Goal: Information Seeking & Learning: Find specific fact

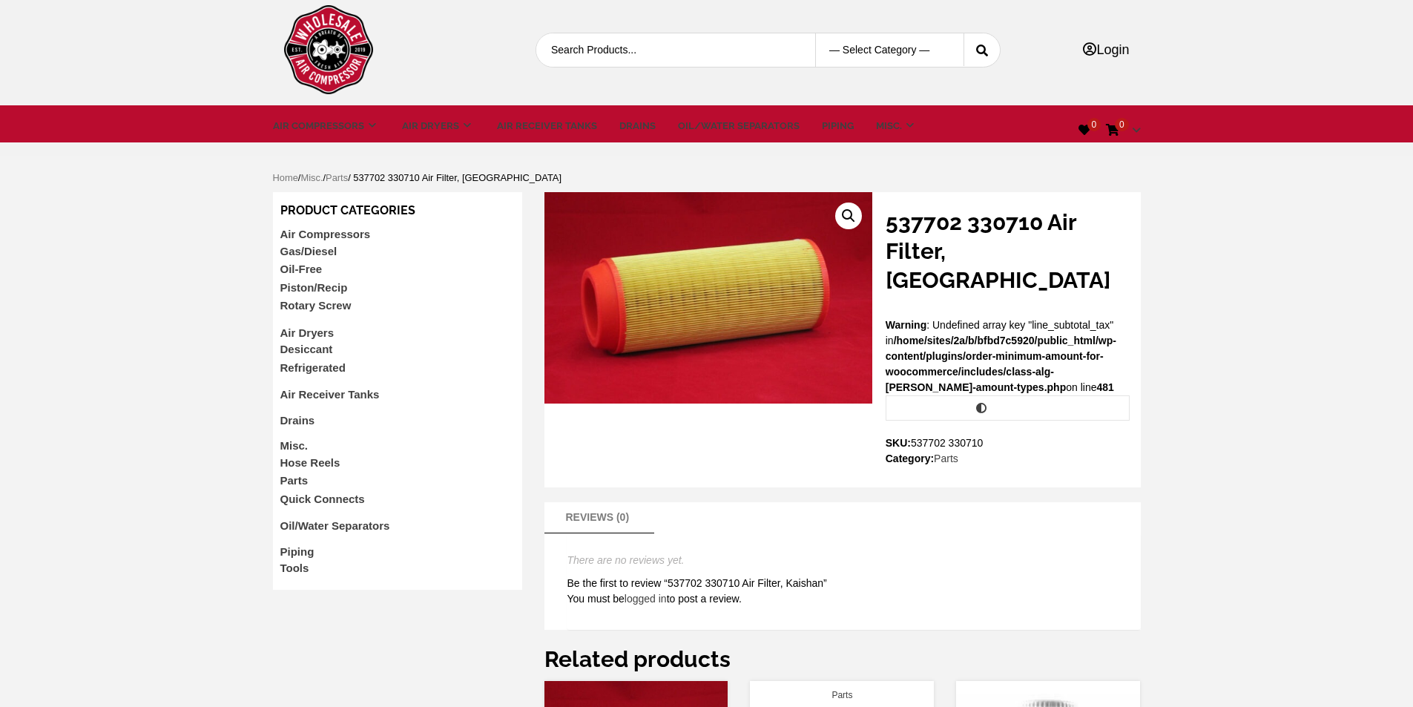
scroll to position [2, 0]
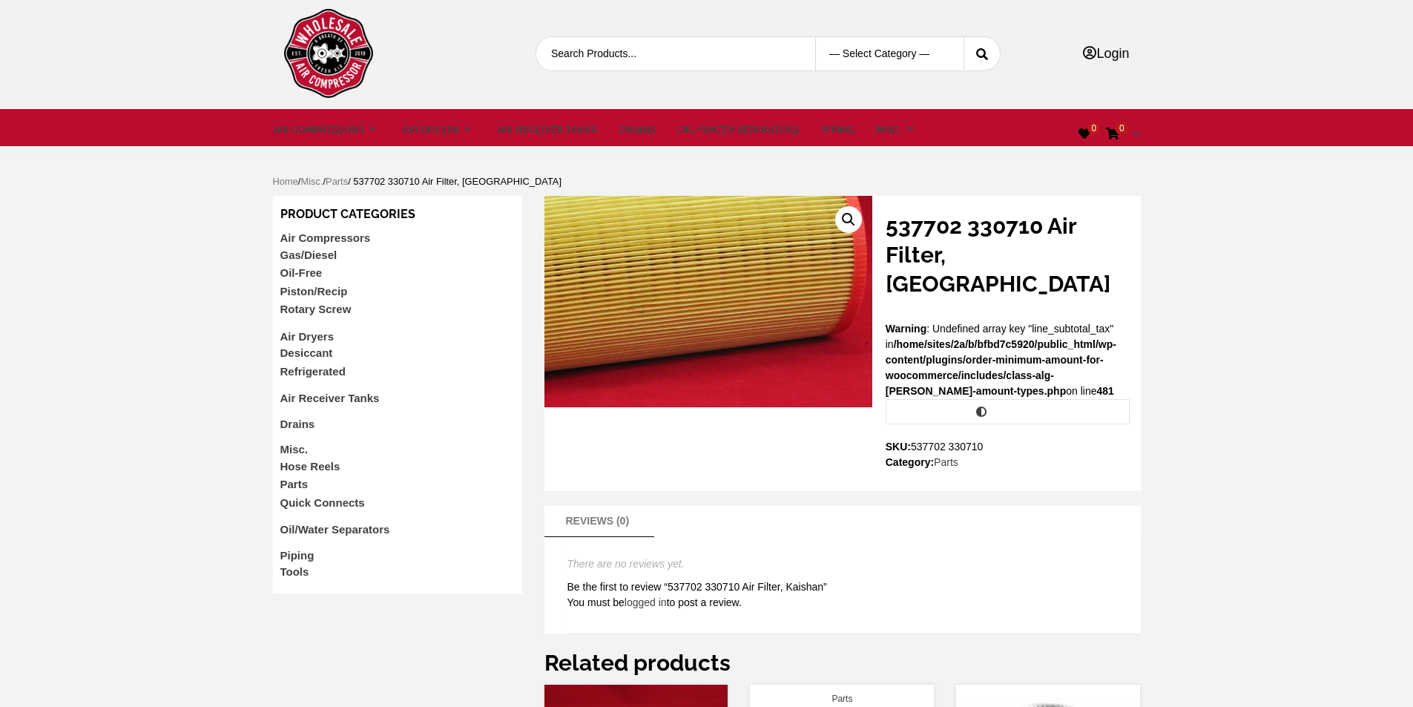
click at [796, 330] on img at bounding box center [611, 269] width 692 height 445
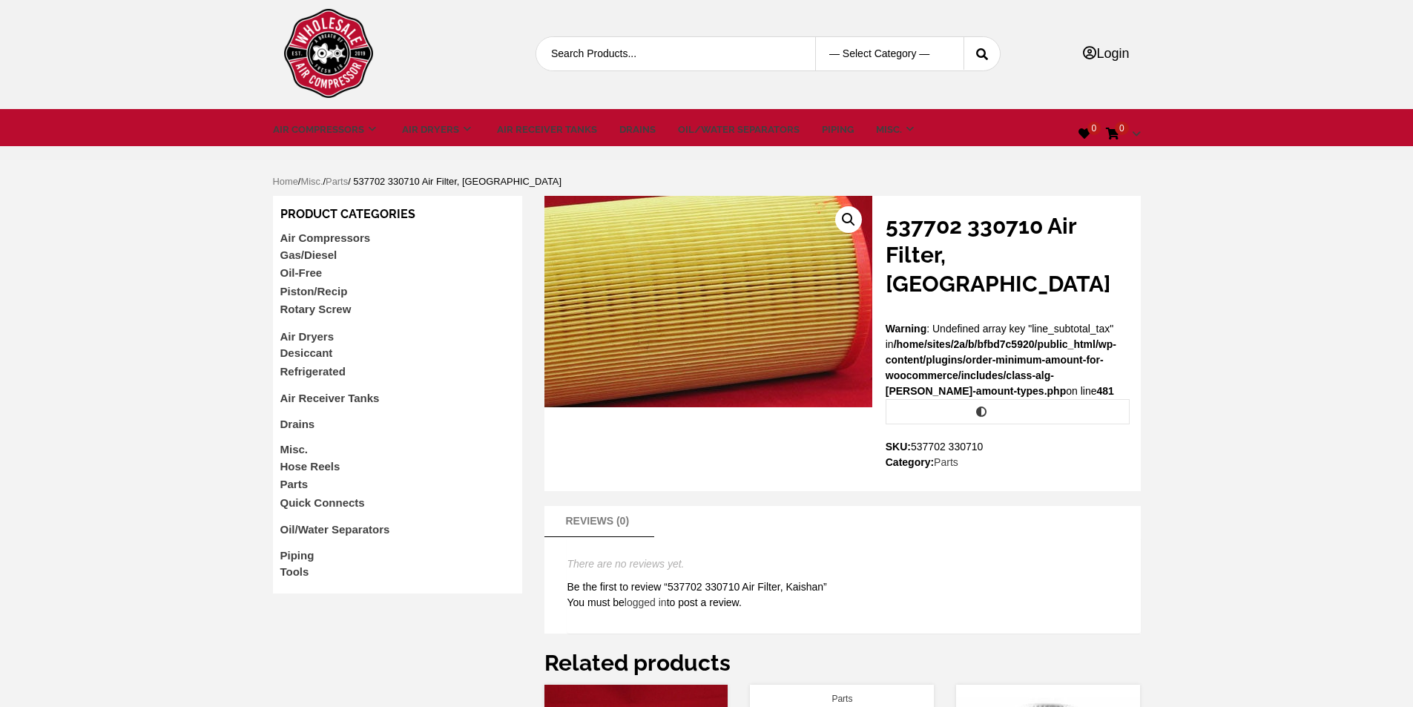
click at [791, 298] on img at bounding box center [616, 305] width 692 height 445
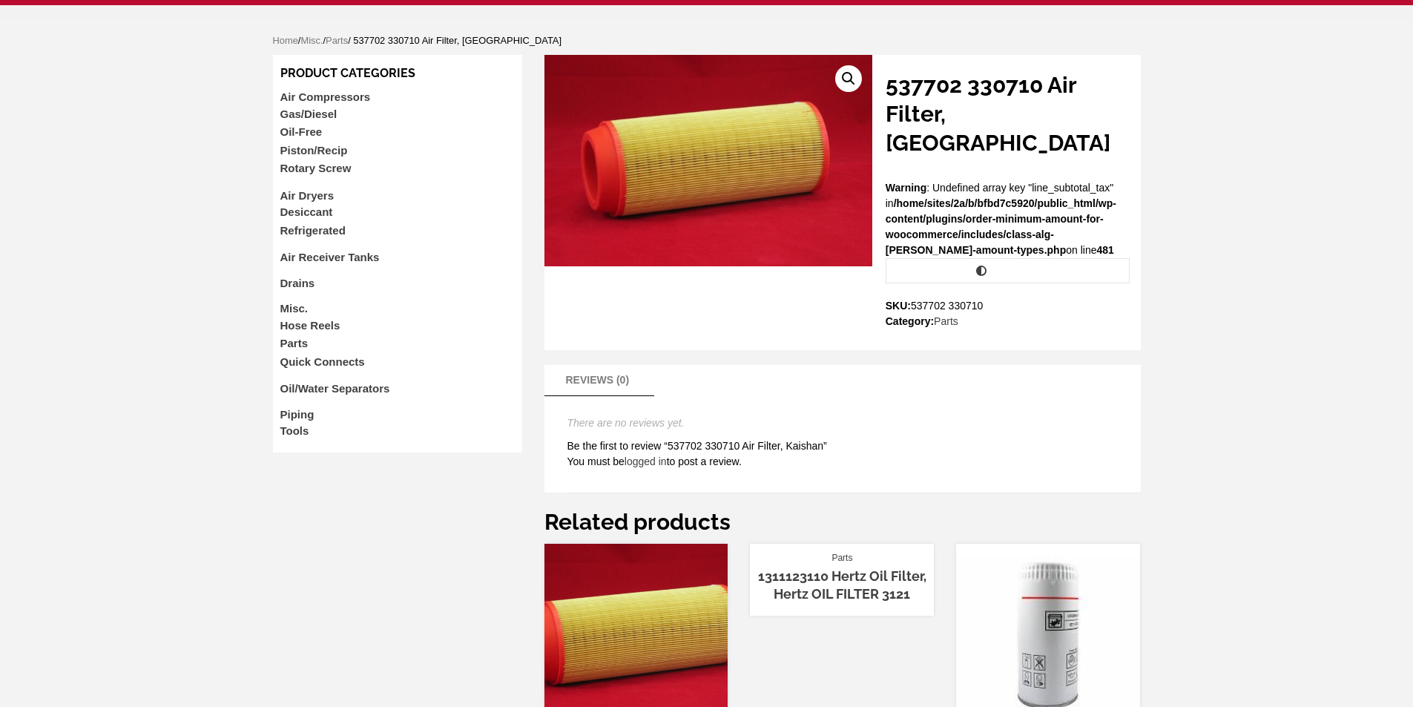
scroll to position [373, 0]
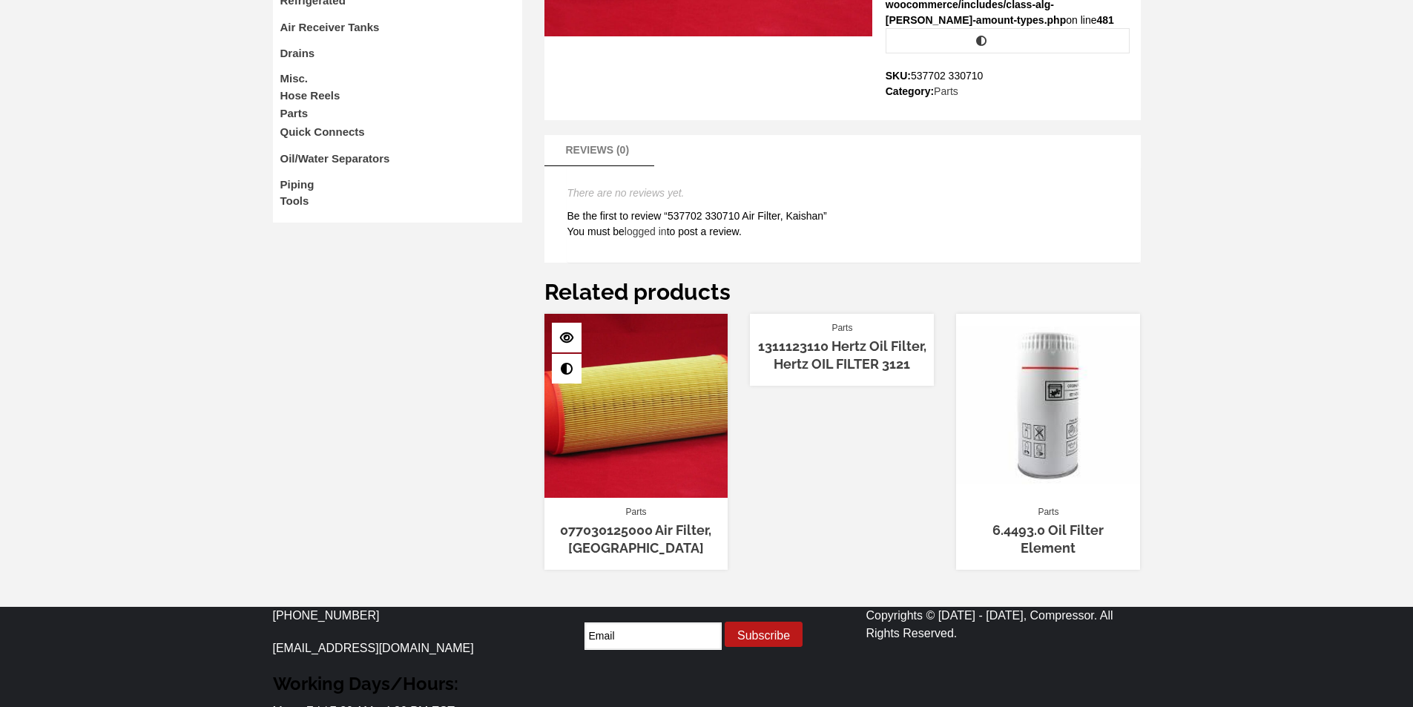
click at [664, 383] on img at bounding box center [636, 406] width 184 height 184
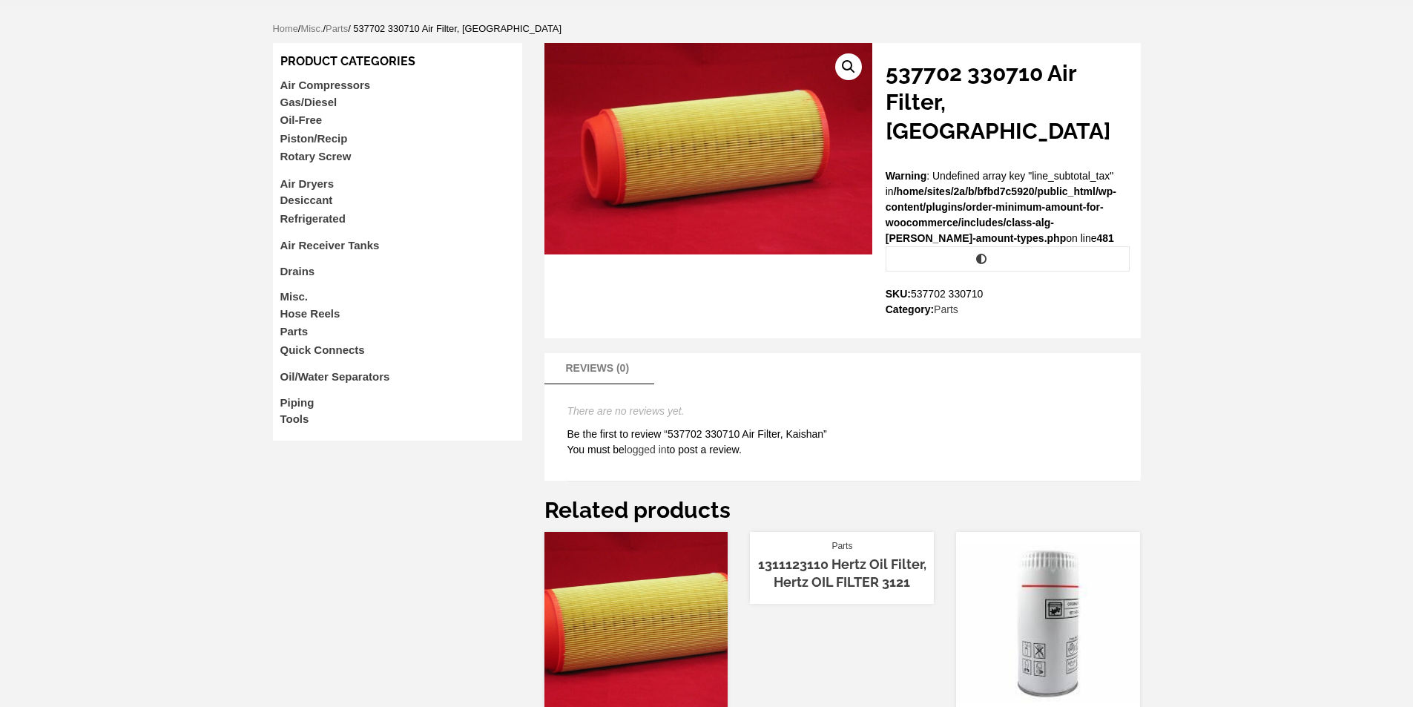
scroll to position [2, 0]
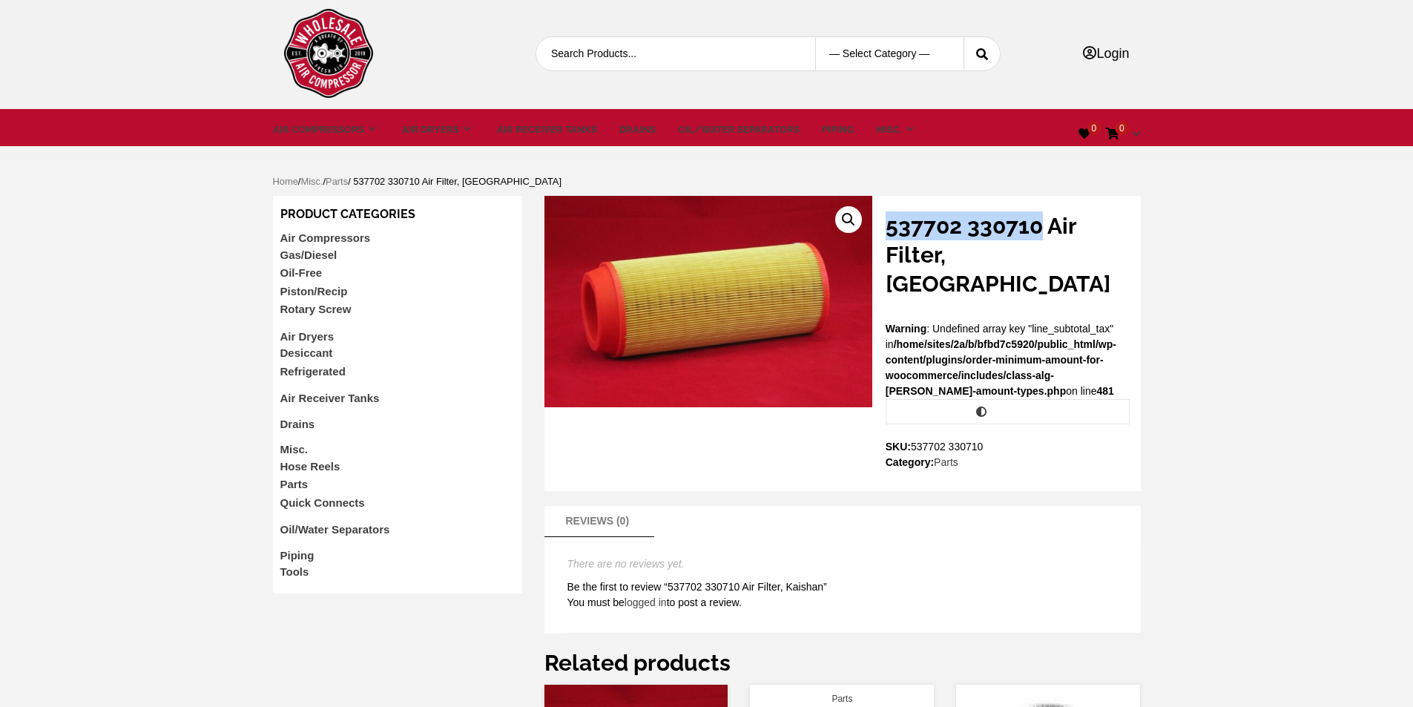
drag, startPoint x: 886, startPoint y: 225, endPoint x: 1043, endPoint y: 231, distance: 156.6
click at [1043, 231] on h1 "537702 330710 Air Filter, Kaishan" at bounding box center [1008, 254] width 244 height 87
copy h1 "537702 330710"
